Goal: Task Accomplishment & Management: Complete application form

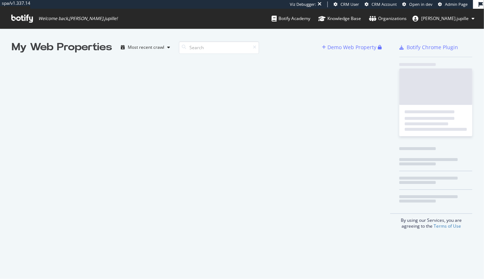
scroll to position [274, 473]
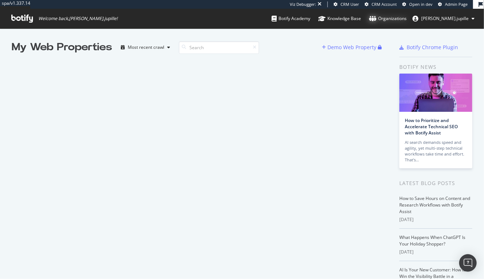
click at [406, 19] on div "Organizations" at bounding box center [388, 18] width 38 height 7
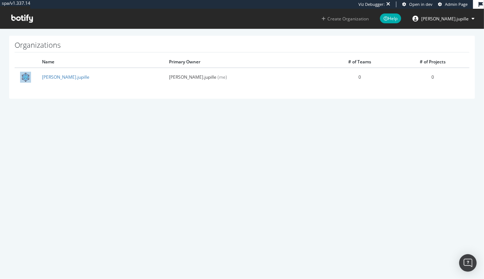
click at [364, 13] on link "Create Organization" at bounding box center [344, 19] width 59 height 20
click at [348, 20] on button "Create Organization" at bounding box center [345, 18] width 48 height 7
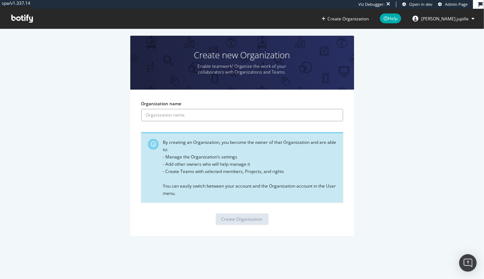
click at [207, 116] on input "Organization name" at bounding box center [242, 115] width 202 height 12
paste input "[PERSON_NAME][EMAIL_ADDRESS][PERSON_NAME][DOMAIN_NAME]"
type input "[PERSON_NAME].[PERSON_NAME]-org"
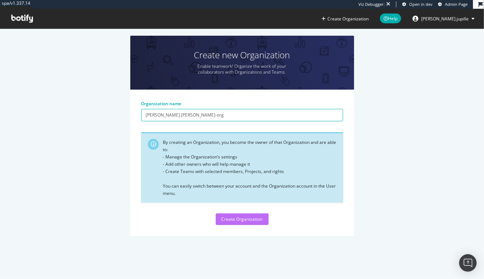
click at [228, 219] on div "Create Organization" at bounding box center [241, 219] width 41 height 6
